Goal: Book appointment/travel/reservation

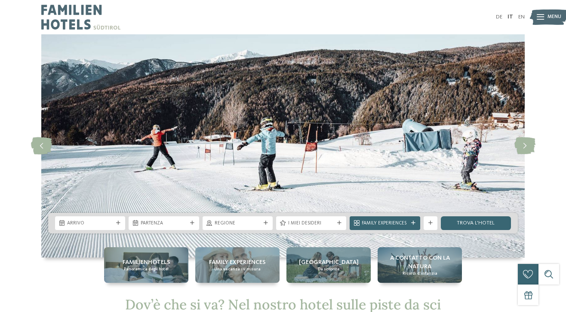
click at [118, 219] on div "Arrivo" at bounding box center [90, 224] width 70 height 14
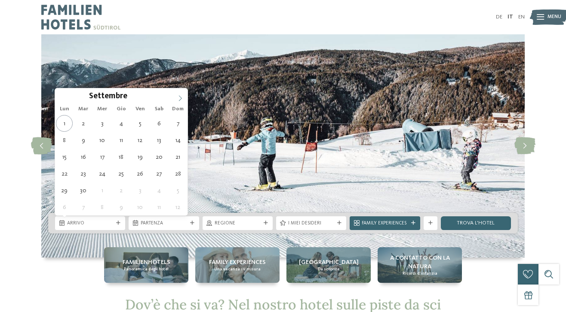
click at [181, 97] on icon at bounding box center [180, 98] width 6 height 6
type input "****"
click at [181, 97] on icon at bounding box center [180, 98] width 6 height 6
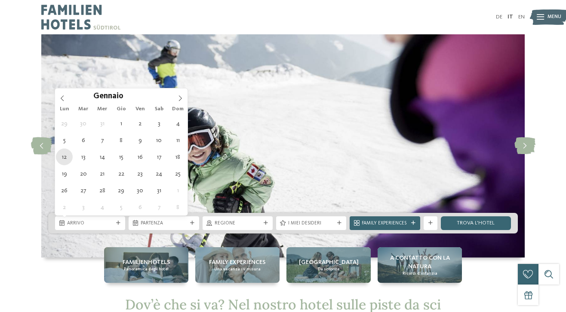
type div "12.01.2026"
type input "****"
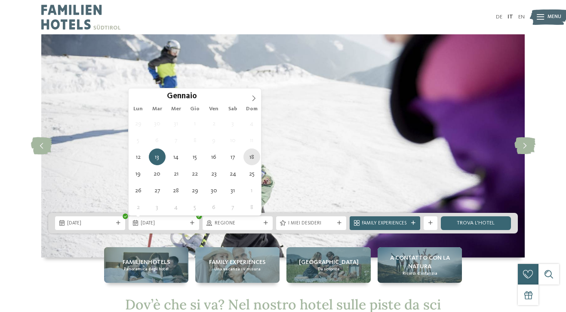
type div "18.01.2026"
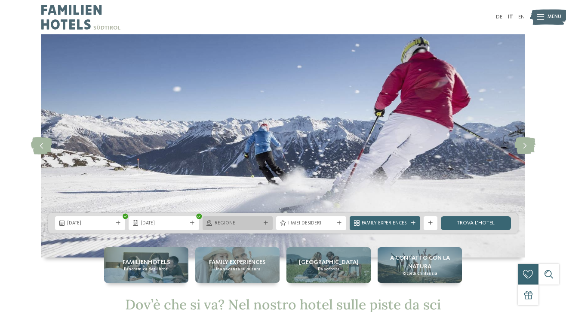
click at [238, 219] on div "Regione" at bounding box center [237, 224] width 70 height 14
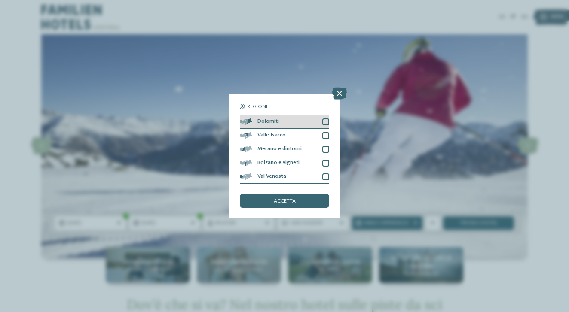
click at [325, 119] on div at bounding box center [325, 122] width 7 height 7
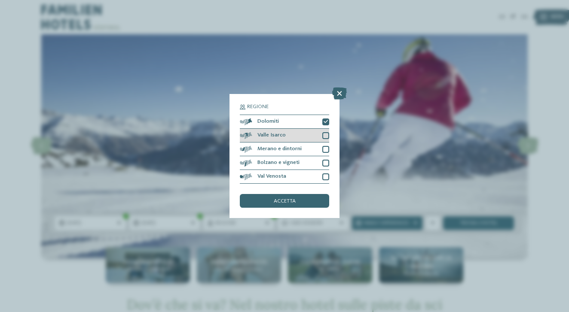
click at [326, 129] on div "Valle Isarco" at bounding box center [284, 136] width 89 height 14
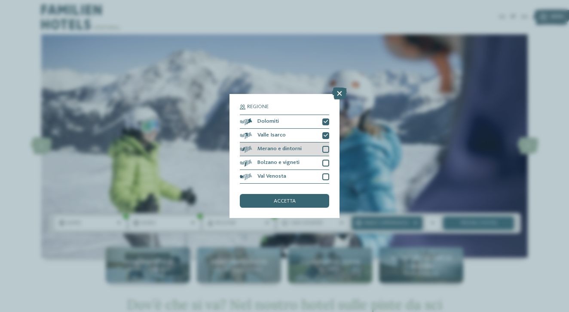
click at [325, 146] on div at bounding box center [325, 149] width 7 height 7
click at [326, 160] on div at bounding box center [325, 163] width 7 height 7
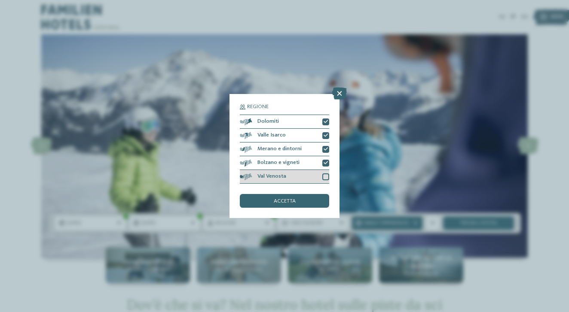
click at [326, 174] on div at bounding box center [325, 177] width 7 height 7
click at [307, 194] on div "accetta" at bounding box center [284, 201] width 89 height 14
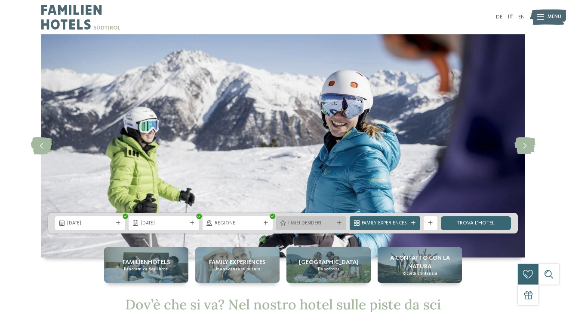
click at [293, 224] on span "I miei desideri" at bounding box center [311, 224] width 46 height 7
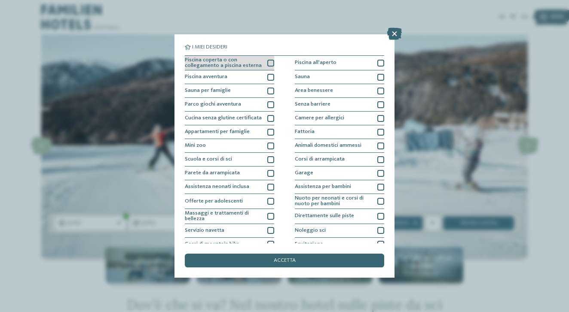
click at [271, 61] on div at bounding box center [270, 63] width 7 height 7
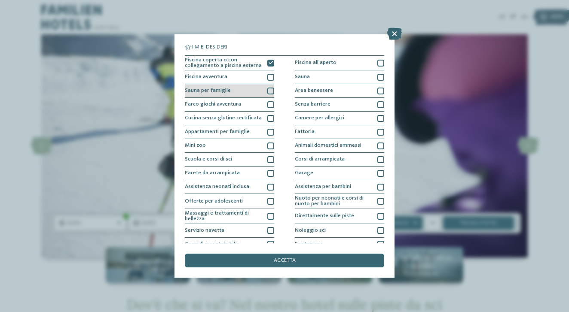
click at [271, 89] on div at bounding box center [270, 91] width 7 height 7
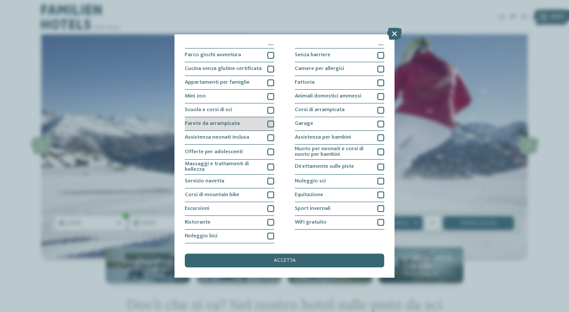
scroll to position [79, 0]
click at [269, 107] on div at bounding box center [270, 110] width 7 height 7
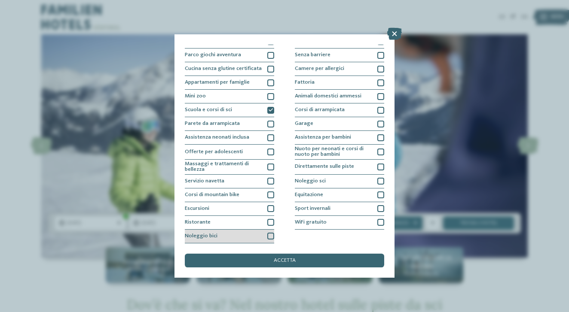
scroll to position [116, 0]
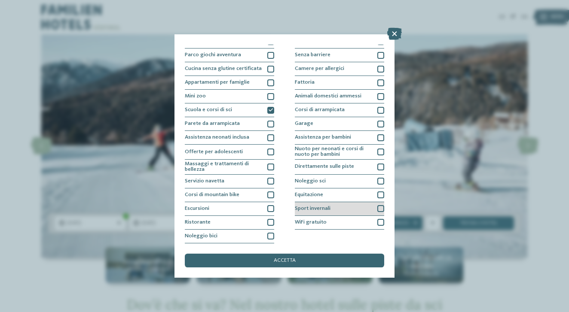
click at [379, 205] on div at bounding box center [380, 208] width 7 height 7
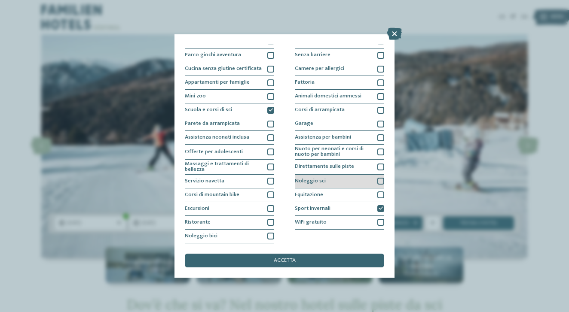
click at [380, 178] on div at bounding box center [380, 181] width 7 height 7
click at [380, 164] on div at bounding box center [380, 167] width 7 height 7
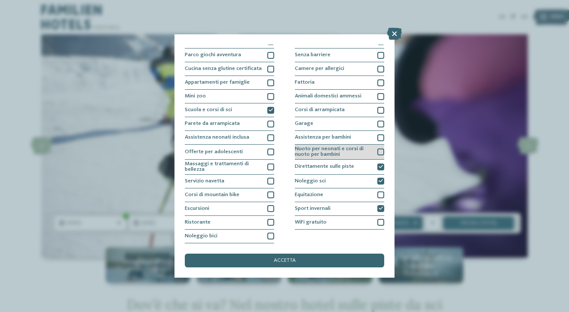
click at [380, 149] on div at bounding box center [380, 152] width 7 height 7
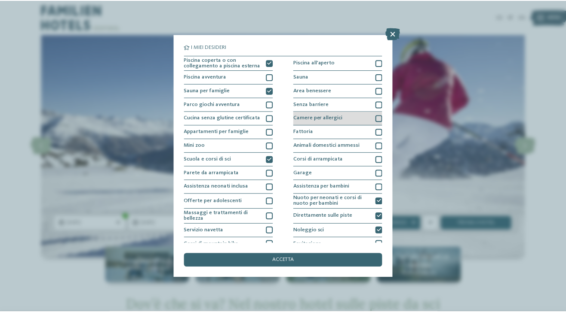
scroll to position [0, 0]
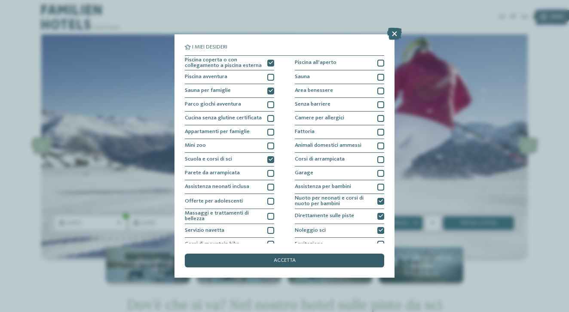
click at [325, 254] on div "accetta" at bounding box center [284, 261] width 199 height 14
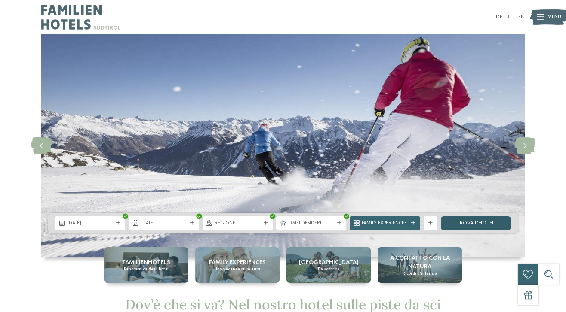
click at [447, 223] on link "trova l’hotel" at bounding box center [476, 224] width 70 height 14
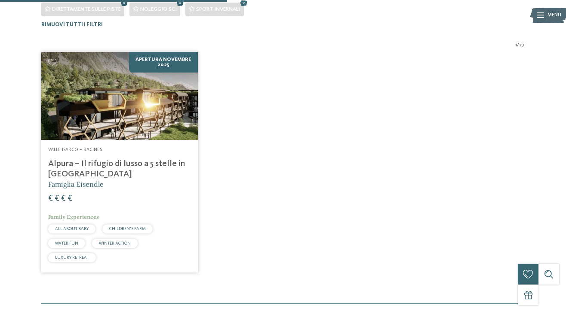
click at [166, 164] on h4 "Alpura – Il rifugio di lusso a 5 stelle in [GEOGRAPHIC_DATA]" at bounding box center [119, 169] width 143 height 21
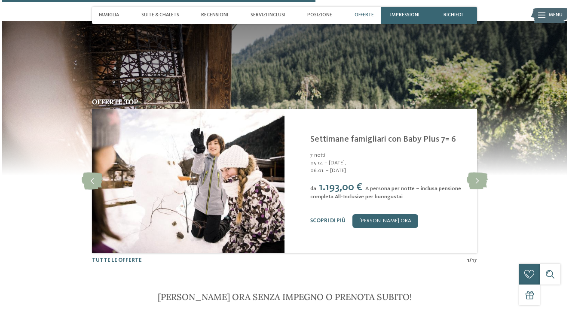
scroll to position [1216, 0]
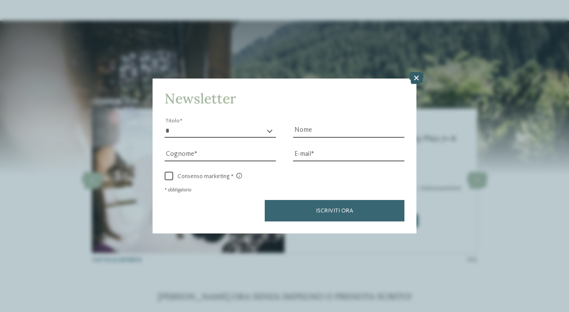
click at [419, 72] on icon at bounding box center [416, 78] width 15 height 12
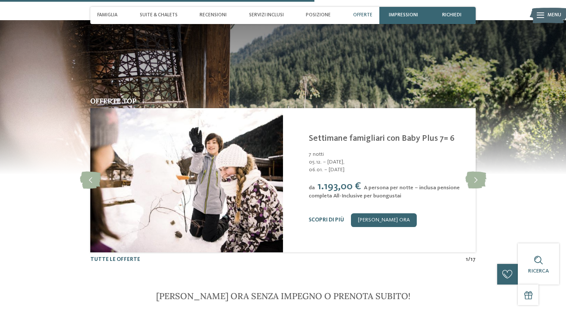
click at [385, 187] on span "A persona per notte – inclusa pensione completa All-Inclusive per buongustai" at bounding box center [384, 192] width 151 height 14
click at [327, 217] on link "Scopri di più" at bounding box center [326, 220] width 35 height 6
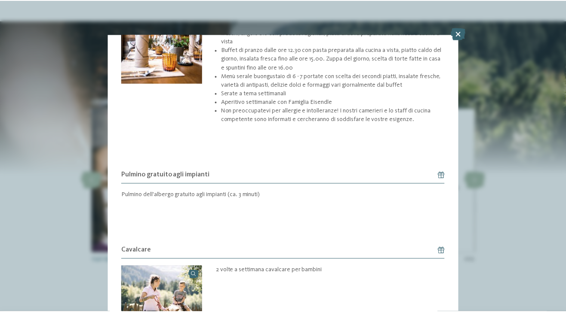
scroll to position [397, 0]
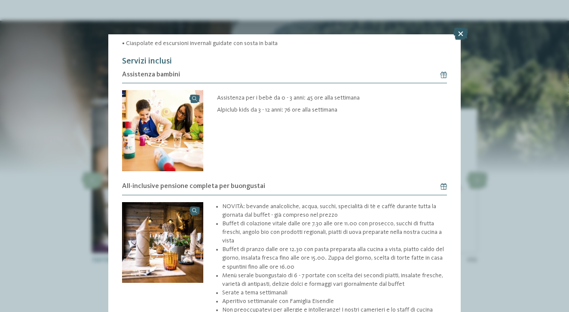
click at [460, 33] on icon at bounding box center [460, 34] width 15 height 12
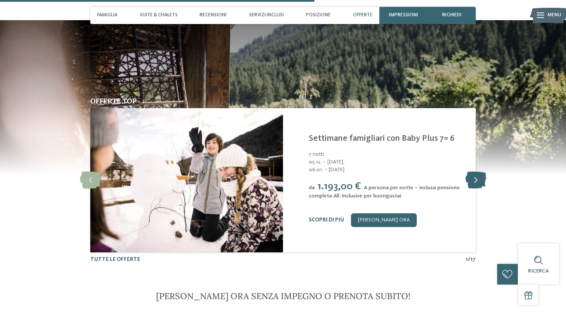
click at [481, 172] on icon at bounding box center [475, 180] width 21 height 17
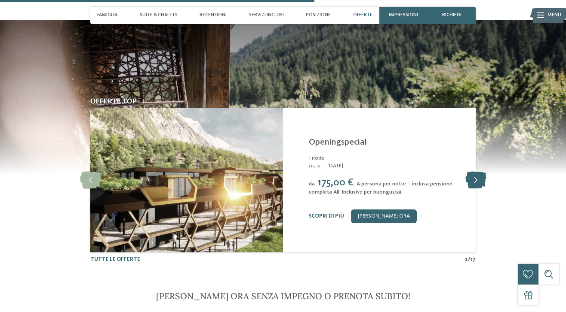
click at [481, 172] on icon at bounding box center [475, 180] width 21 height 17
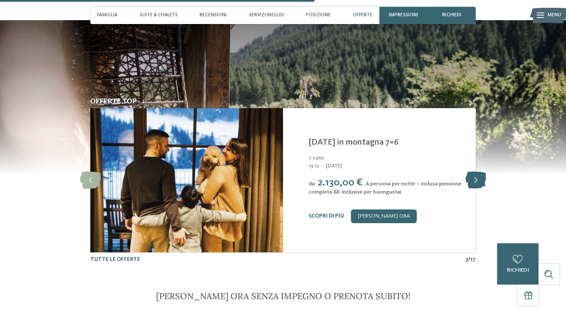
click at [481, 172] on icon at bounding box center [475, 180] width 21 height 17
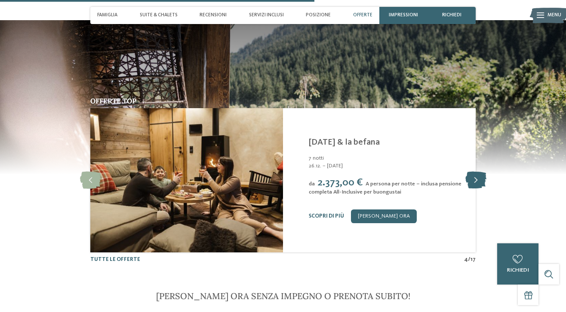
click at [481, 172] on icon at bounding box center [475, 180] width 21 height 17
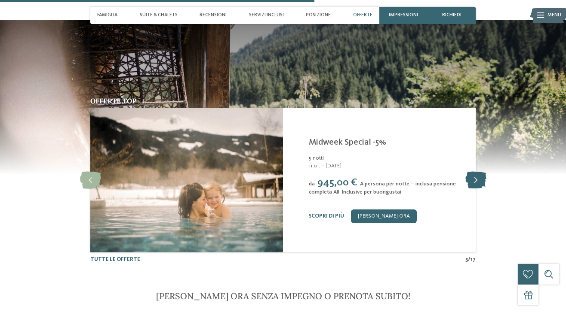
click at [481, 172] on icon at bounding box center [475, 180] width 21 height 17
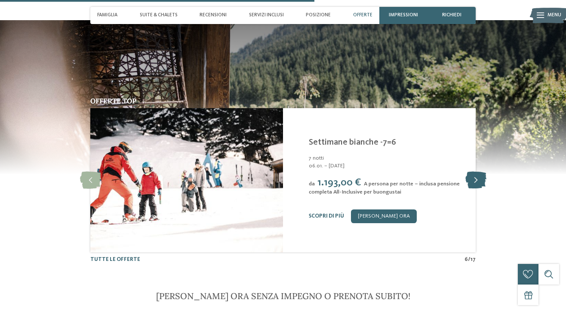
click at [481, 172] on icon at bounding box center [475, 180] width 21 height 17
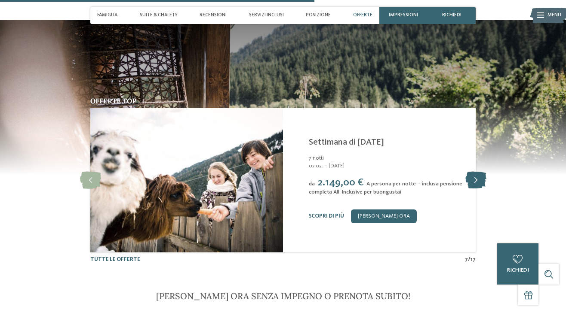
click at [481, 172] on icon at bounding box center [475, 180] width 21 height 17
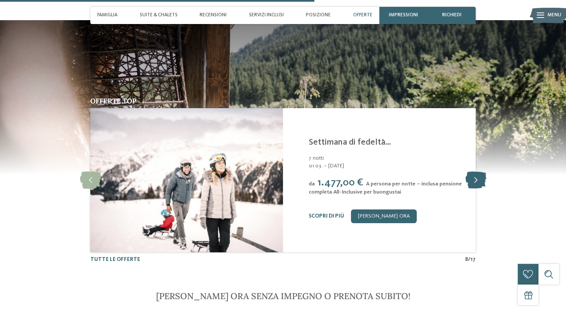
click at [479, 172] on icon at bounding box center [475, 180] width 21 height 17
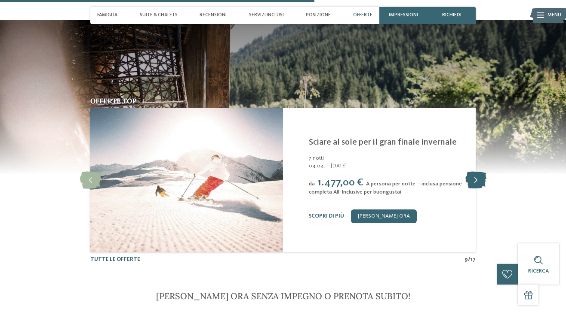
click at [479, 172] on icon at bounding box center [475, 180] width 21 height 17
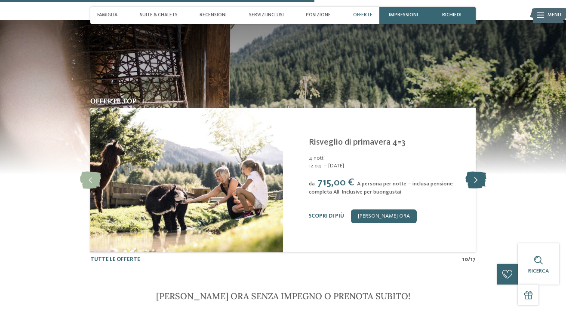
click at [479, 172] on icon at bounding box center [475, 180] width 21 height 17
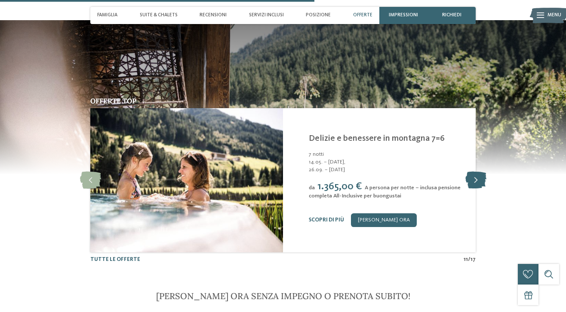
click at [479, 172] on icon at bounding box center [475, 180] width 21 height 17
